Goal: Task Accomplishment & Management: Manage account settings

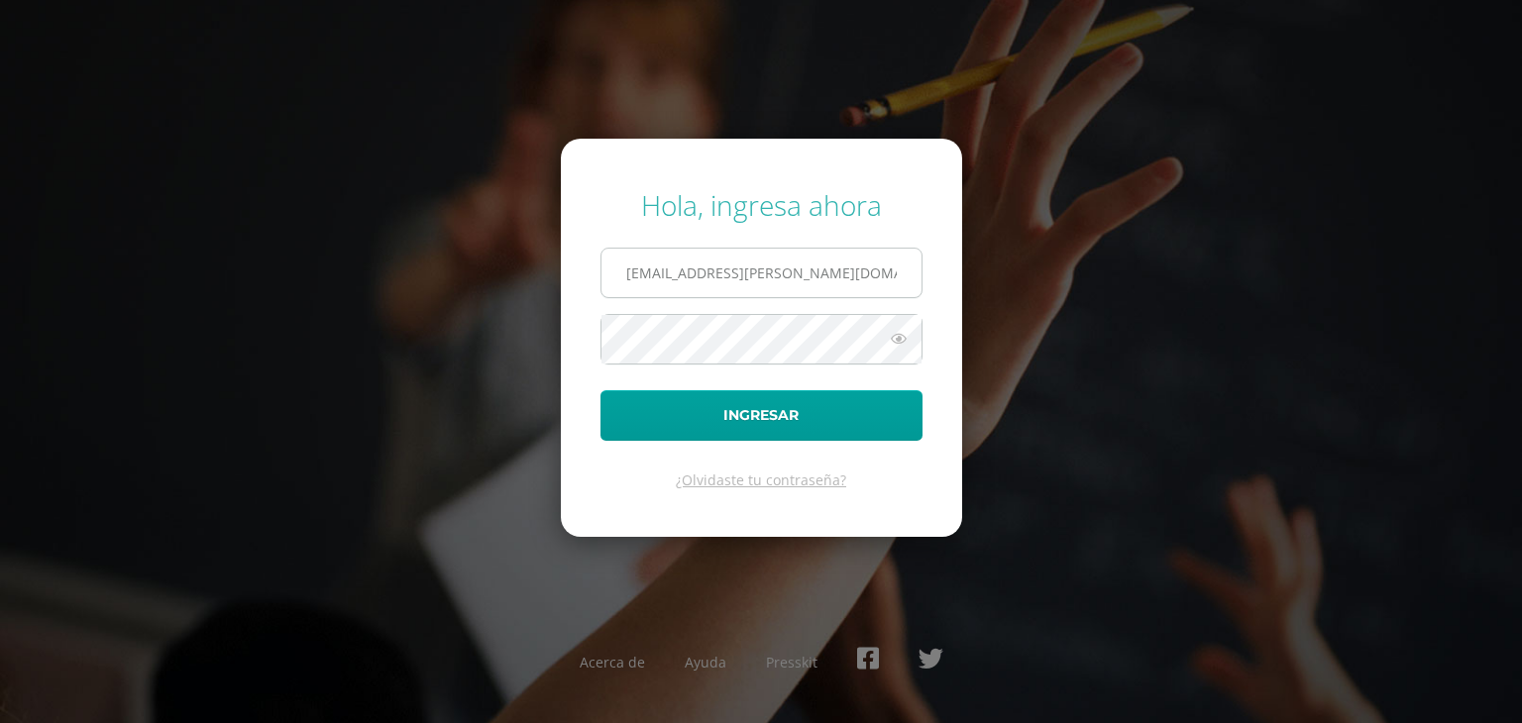
click at [816, 264] on input "20180066@fatima.edu.gt" at bounding box center [761, 273] width 320 height 49
type input "oscar_lima97@hotmail.com"
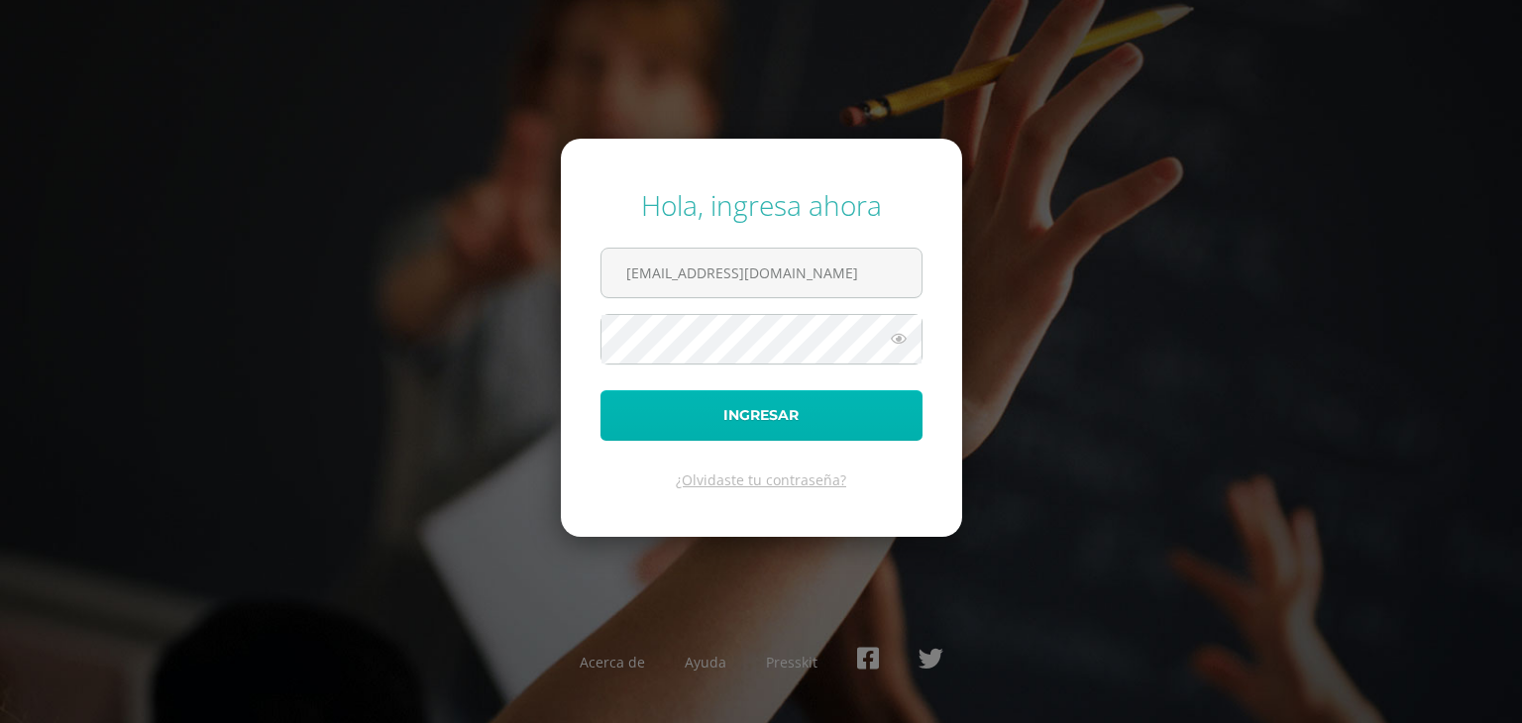
click at [785, 413] on button "Ingresar" at bounding box center [761, 415] width 322 height 51
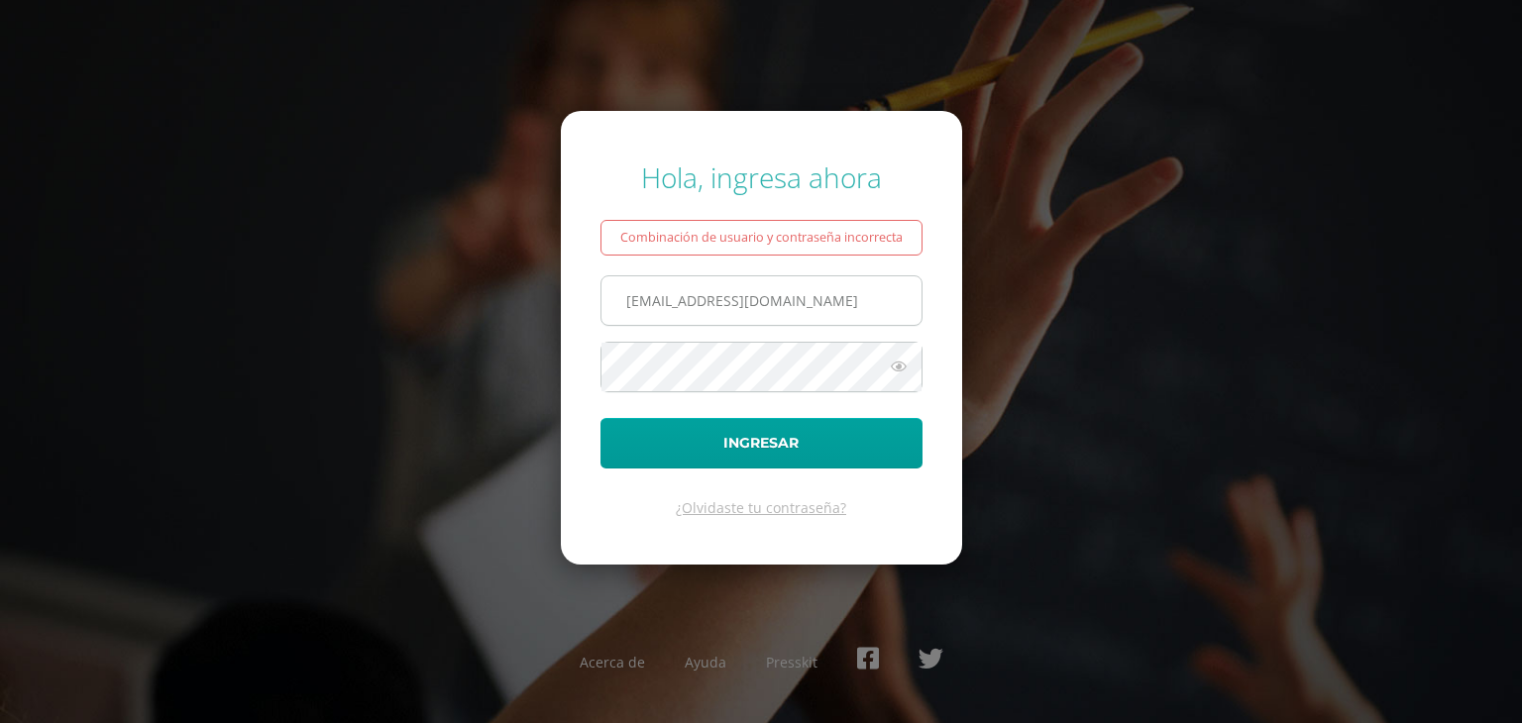
click at [806, 302] on input "oscar_lima97@hotmail.com" at bounding box center [761, 300] width 320 height 49
drag, startPoint x: 806, startPoint y: 302, endPoint x: 554, endPoint y: 263, distance: 255.7
click at [567, 263] on form "Hola, ingresa ahora Combinación de usuario y contraseña incorrecta oscar_lima97…" at bounding box center [761, 338] width 401 height 454
type input "0oscarlima97@gmail.com"
click at [600, 418] on button "Ingresar" at bounding box center [761, 443] width 322 height 51
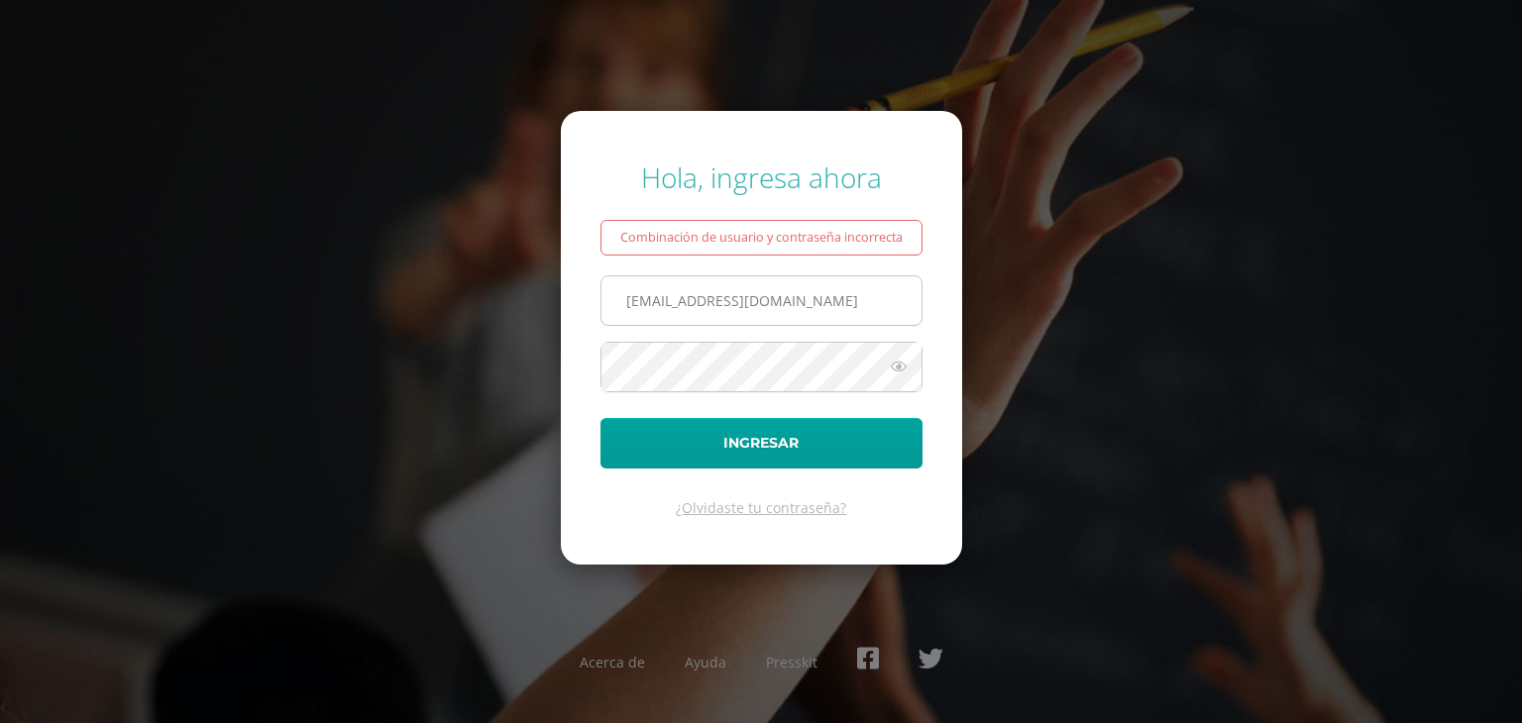
click at [728, 303] on input "0oscarlima97@gmail.com" at bounding box center [761, 300] width 320 height 49
click at [600, 418] on button "Ingresar" at bounding box center [761, 443] width 322 height 51
click at [896, 363] on icon at bounding box center [899, 367] width 26 height 24
click at [600, 418] on button "Ingresar" at bounding box center [761, 443] width 322 height 51
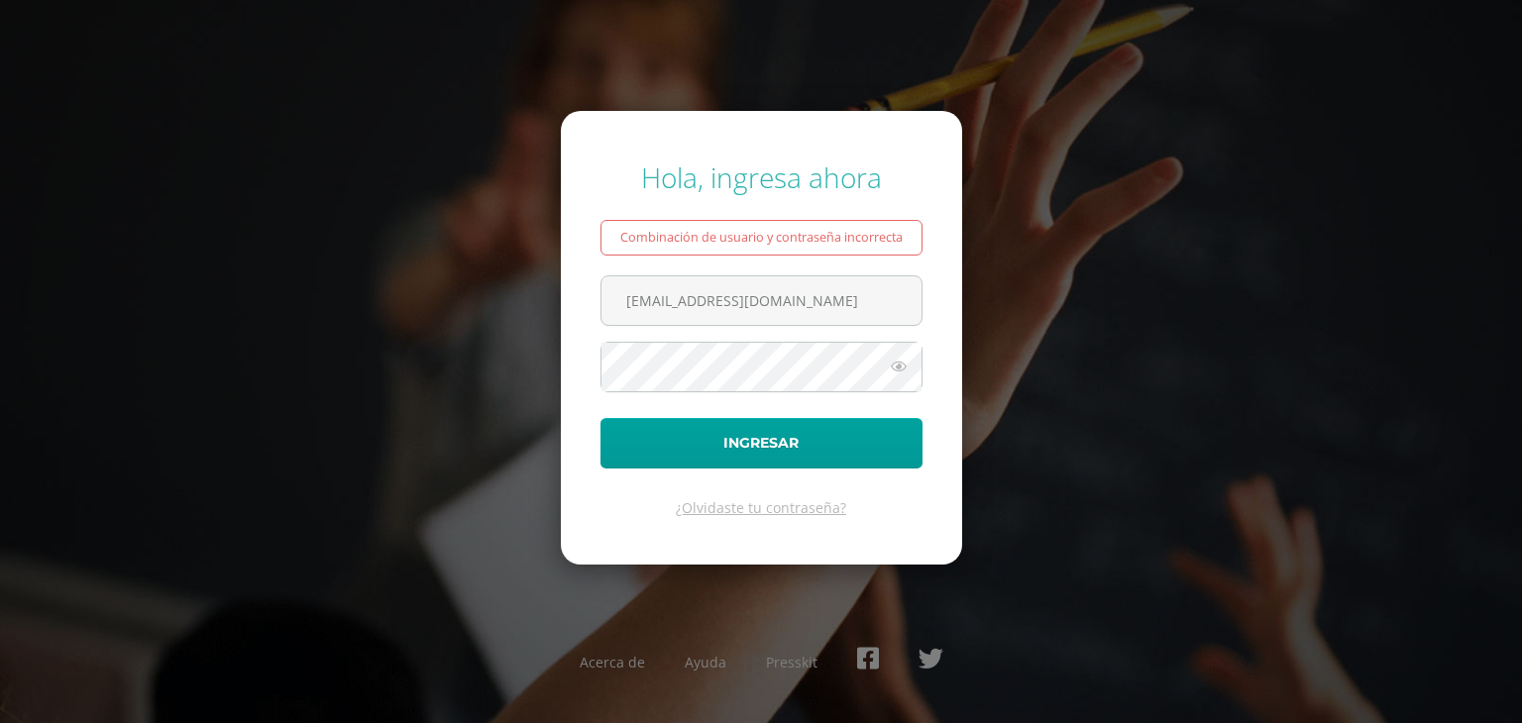
click at [923, 362] on form "Hola, ingresa ahora Combinación de usuario y contraseña incorrecta [EMAIL_ADDRE…" at bounding box center [761, 338] width 401 height 454
click at [910, 364] on span at bounding box center [761, 367] width 322 height 51
click at [901, 365] on icon at bounding box center [899, 367] width 26 height 24
click at [600, 418] on button "Ingresar" at bounding box center [761, 443] width 322 height 51
click at [896, 369] on icon at bounding box center [899, 367] width 26 height 24
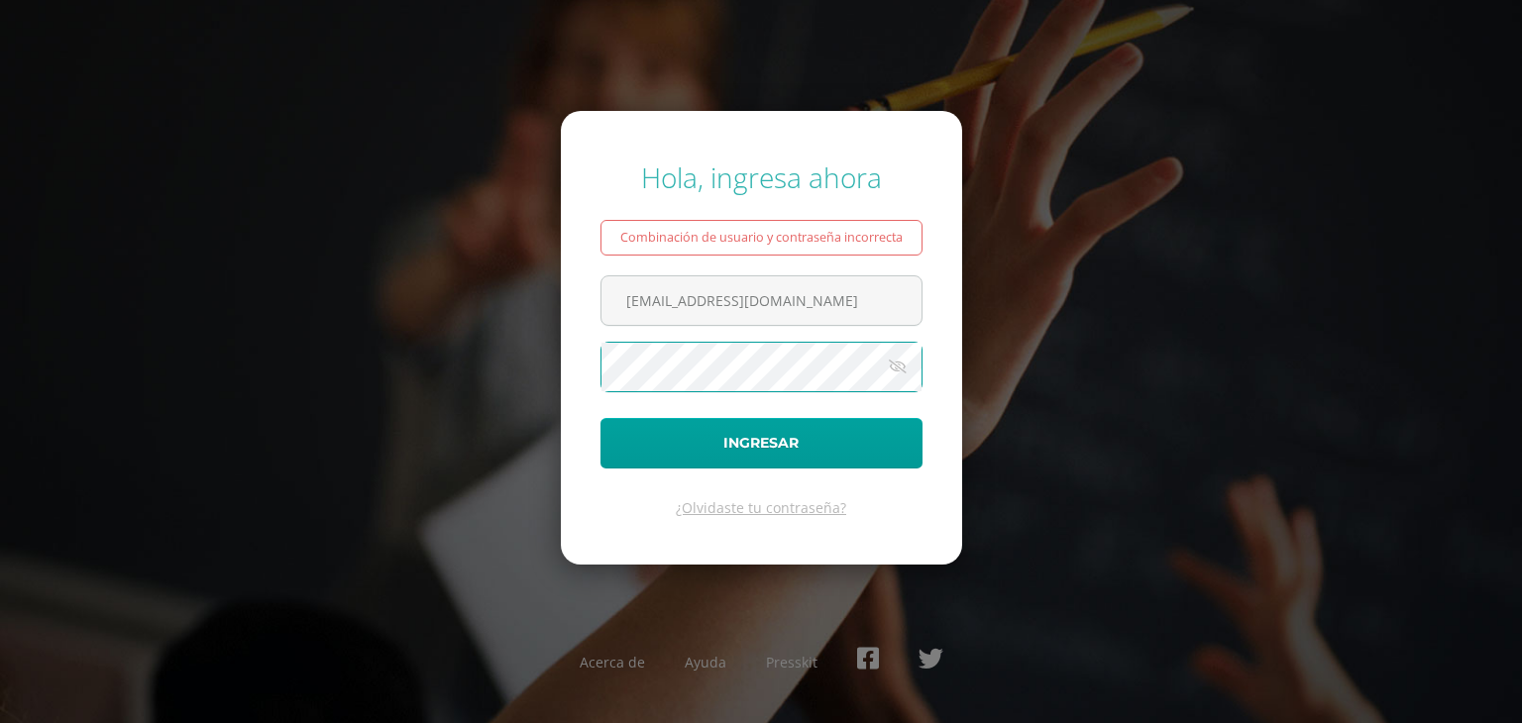
click at [600, 418] on button "Ingresar" at bounding box center [761, 443] width 322 height 51
click at [843, 323] on input "[EMAIL_ADDRESS][DOMAIN_NAME]" at bounding box center [761, 300] width 320 height 49
click at [845, 309] on input "[EMAIL_ADDRESS][DOMAIN_NAME]" at bounding box center [761, 300] width 320 height 49
type input "[EMAIL_ADDRESS][DOMAIN_NAME]"
click at [460, 326] on div "Hola, ingresa ahora Combinación de usuario y contraseña incorrecta oscar_lima97…" at bounding box center [761, 362] width 1278 height 438
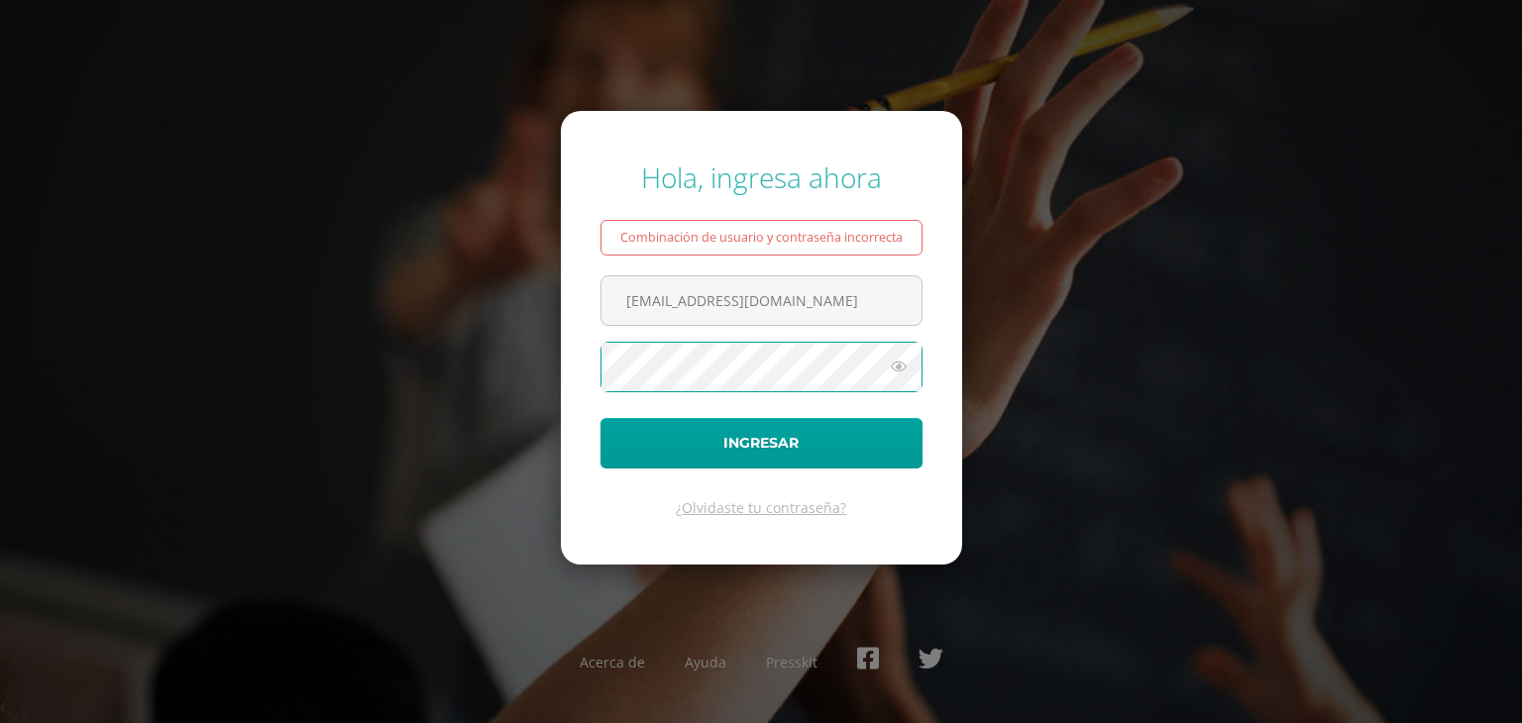
click at [600, 418] on button "Ingresar" at bounding box center [761, 443] width 322 height 51
click at [472, 311] on div "Hola, ingresa ahora Combinación de usuario y contraseña incorrecta oscar_lima97…" at bounding box center [761, 362] width 1278 height 438
click at [600, 418] on button "Ingresar" at bounding box center [761, 443] width 322 height 51
click at [896, 364] on icon at bounding box center [899, 367] width 26 height 24
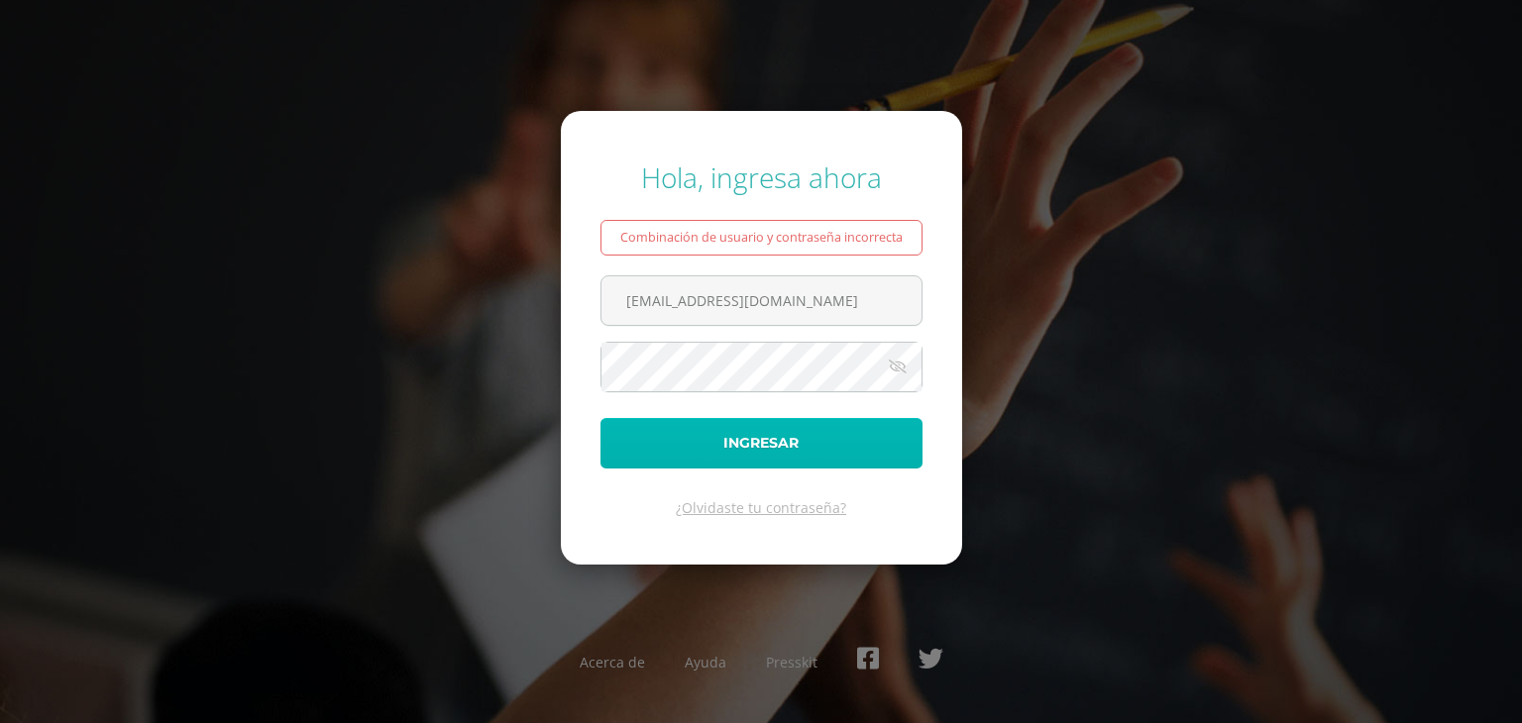
click at [818, 429] on button "Ingresar" at bounding box center [761, 443] width 322 height 51
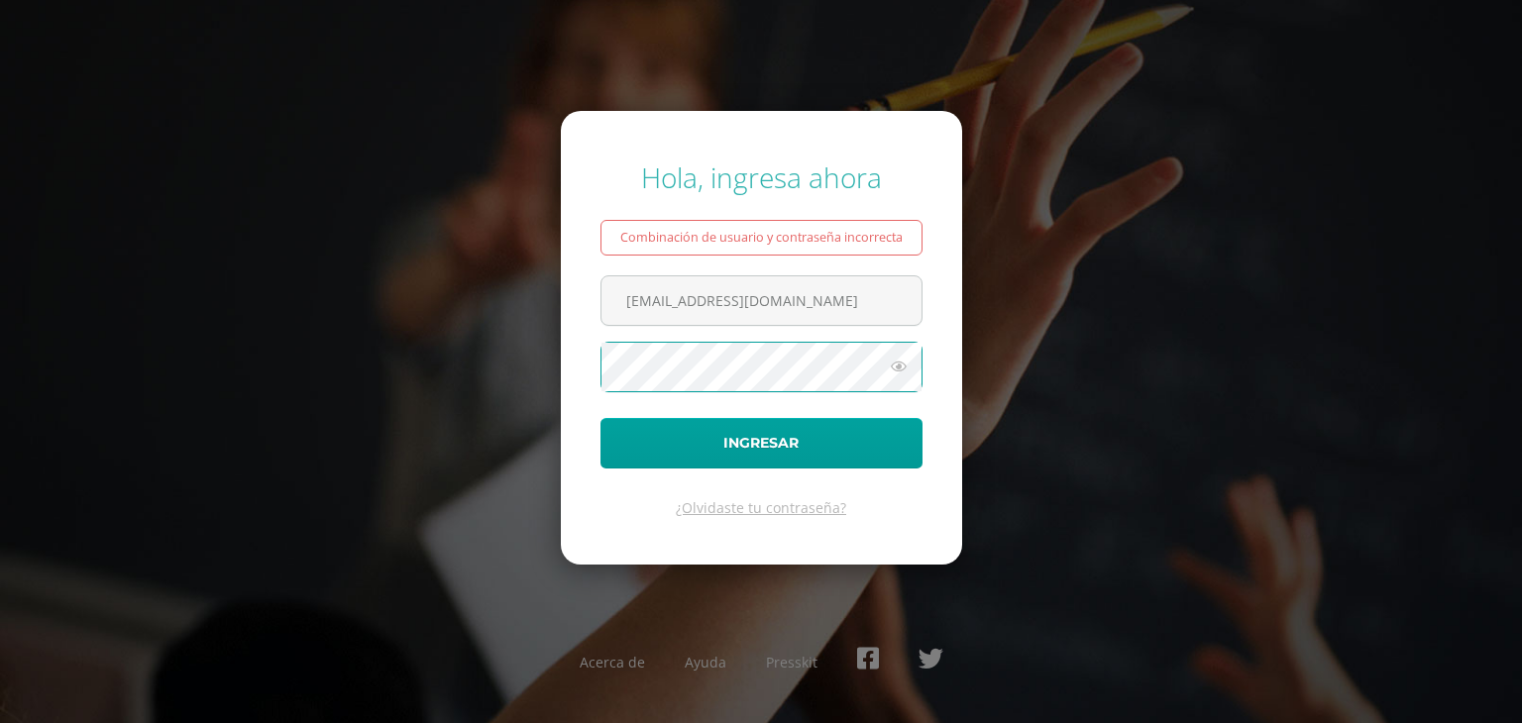
click at [473, 320] on div "Hola, ingresa ahora Combinación de usuario y contraseña incorrecta oscar_lima97…" at bounding box center [761, 362] width 1278 height 438
click at [600, 418] on button "Ingresar" at bounding box center [761, 443] width 322 height 51
click at [753, 506] on link "¿Olvidaste tu contraseña?" at bounding box center [761, 507] width 170 height 19
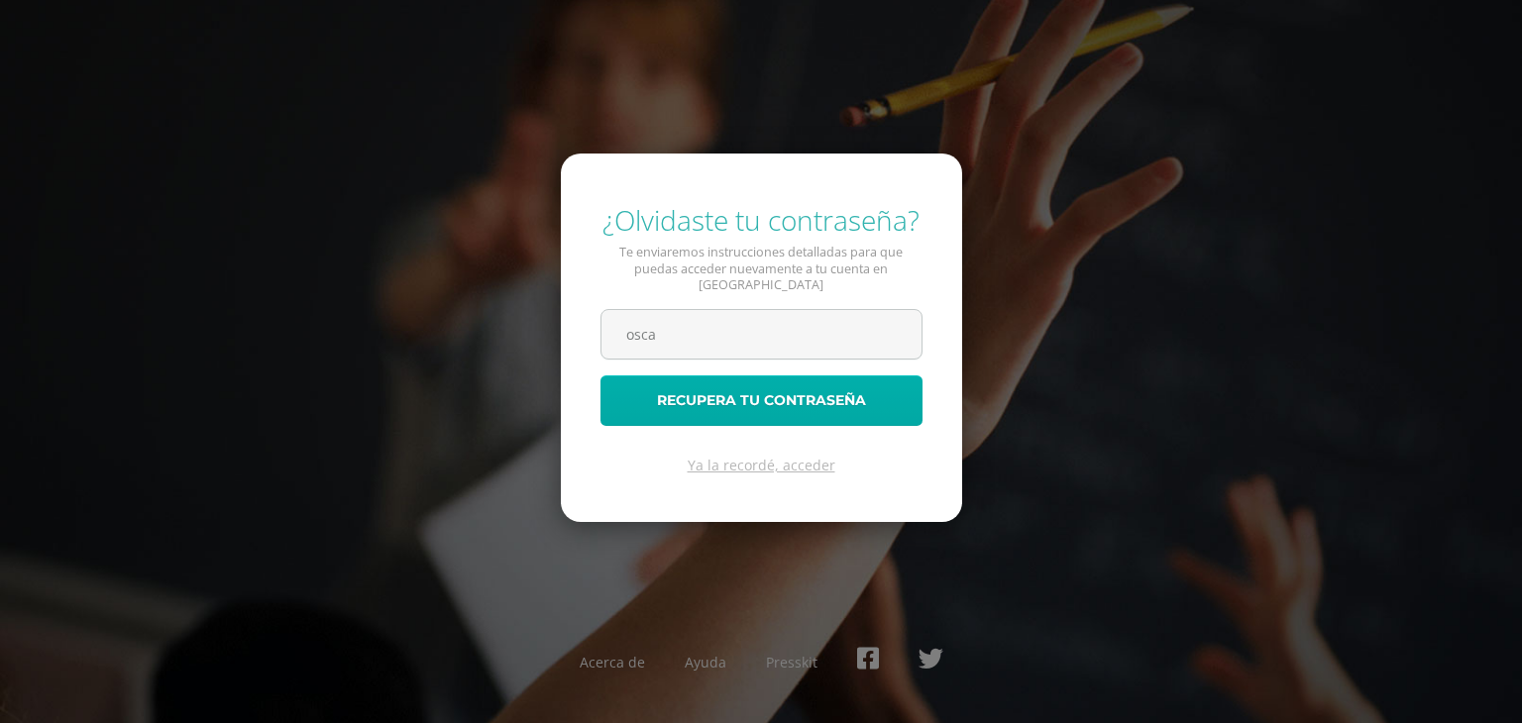
type input "[EMAIL_ADDRESS][DOMAIN_NAME]"
click at [772, 396] on button "Recupera tu contraseña" at bounding box center [761, 400] width 322 height 51
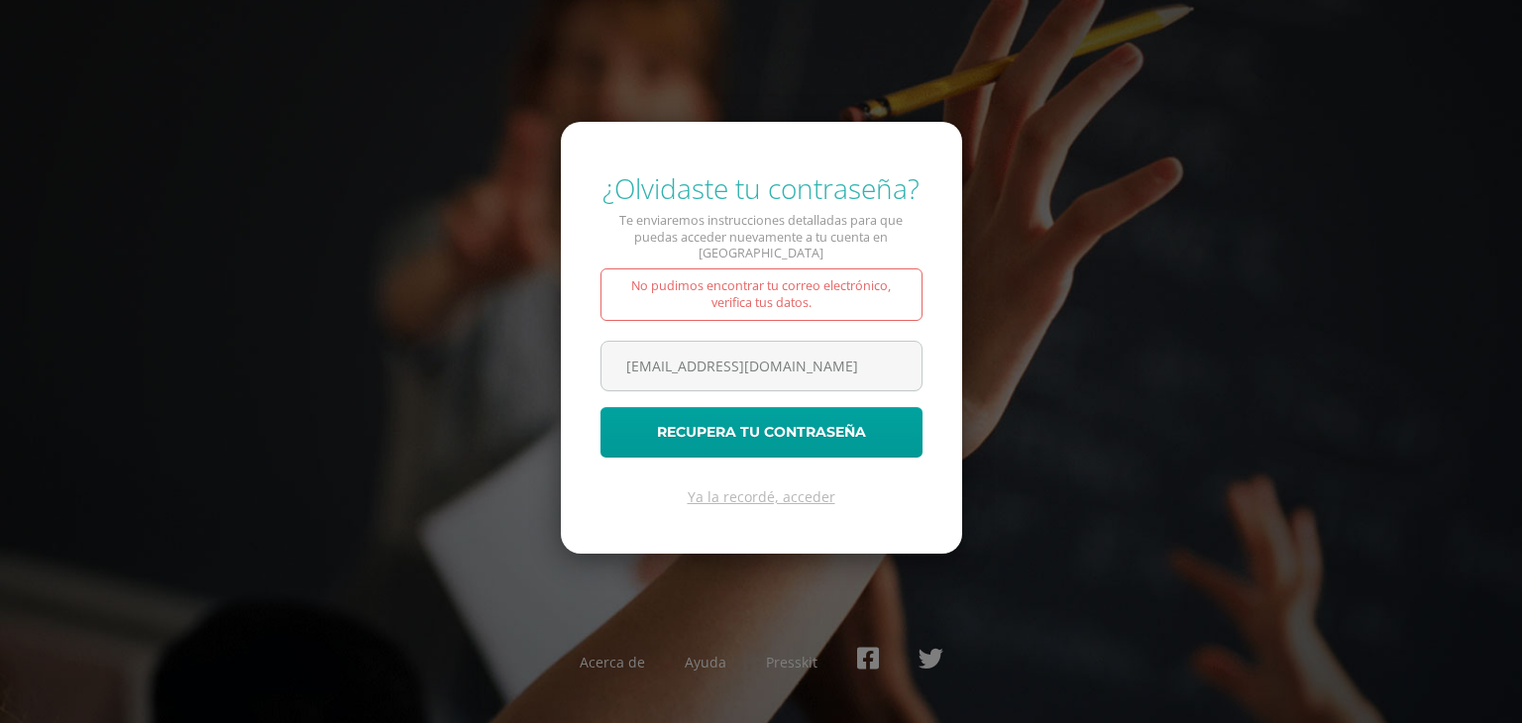
drag, startPoint x: 825, startPoint y: 363, endPoint x: 242, endPoint y: 306, distance: 586.2
click at [246, 306] on div "¿Olvidaste tu contraseña? Te enviaremos instrucciones detalladas para que pueda…" at bounding box center [761, 362] width 1278 height 416
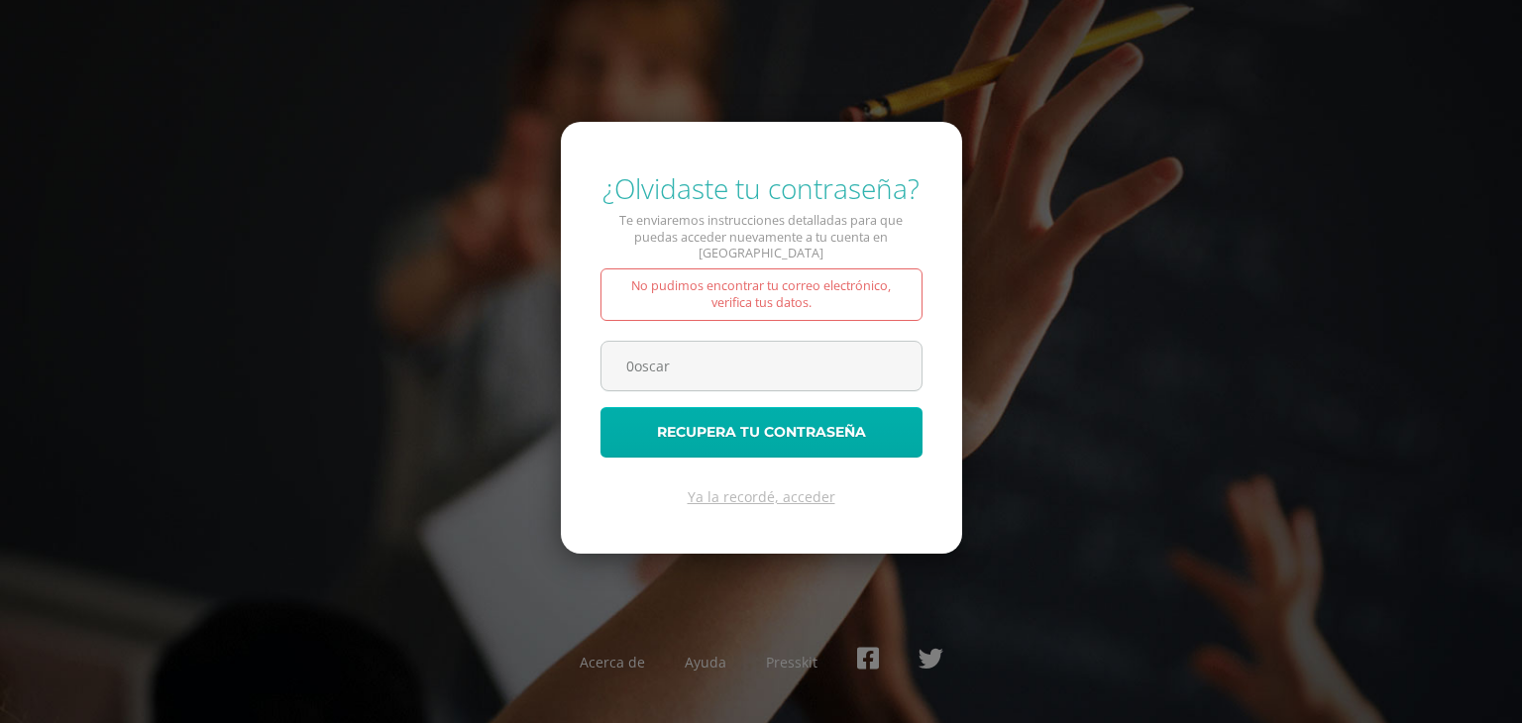
type input "[EMAIL_ADDRESS][DOMAIN_NAME]"
click at [828, 422] on button "Recupera tu contraseña" at bounding box center [761, 432] width 322 height 51
